Goal: Task Accomplishment & Management: Use online tool/utility

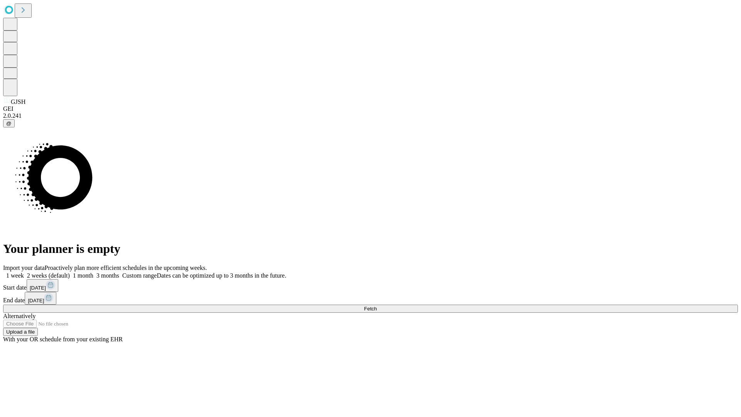
click at [377, 306] on span "Fetch" at bounding box center [370, 309] width 13 height 6
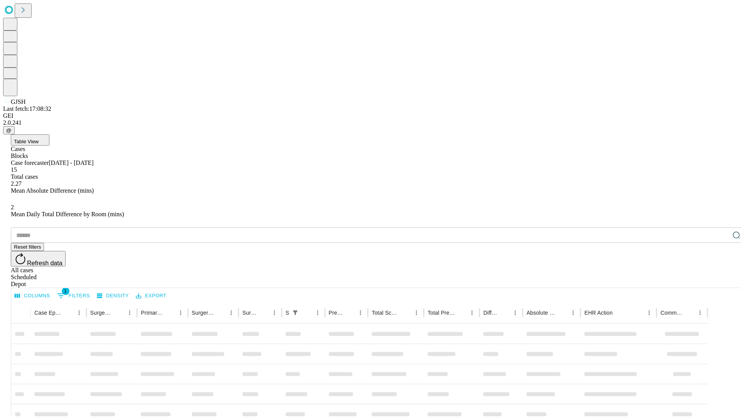
click at [721, 281] on div "Depot" at bounding box center [378, 284] width 735 height 7
